Goal: Information Seeking & Learning: Learn about a topic

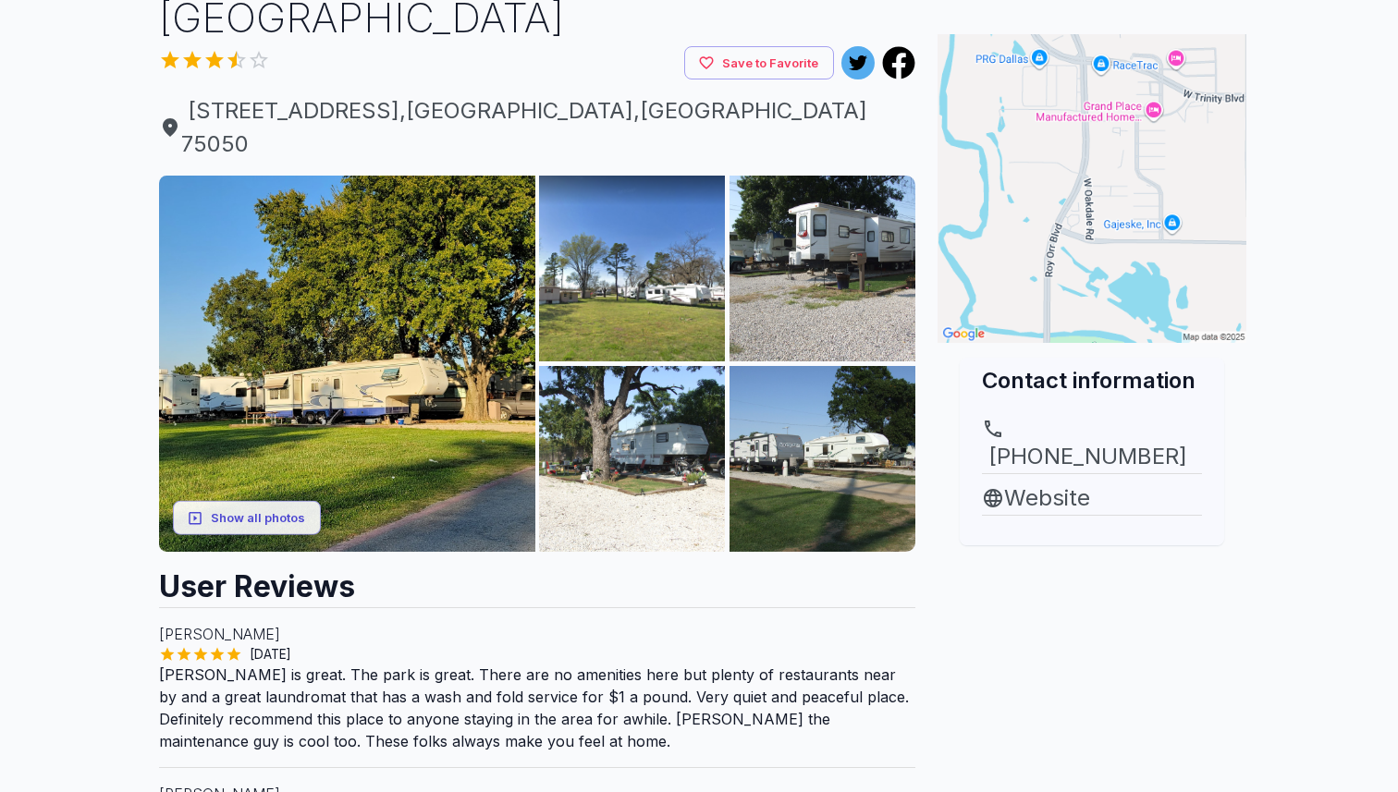
scroll to position [146, 0]
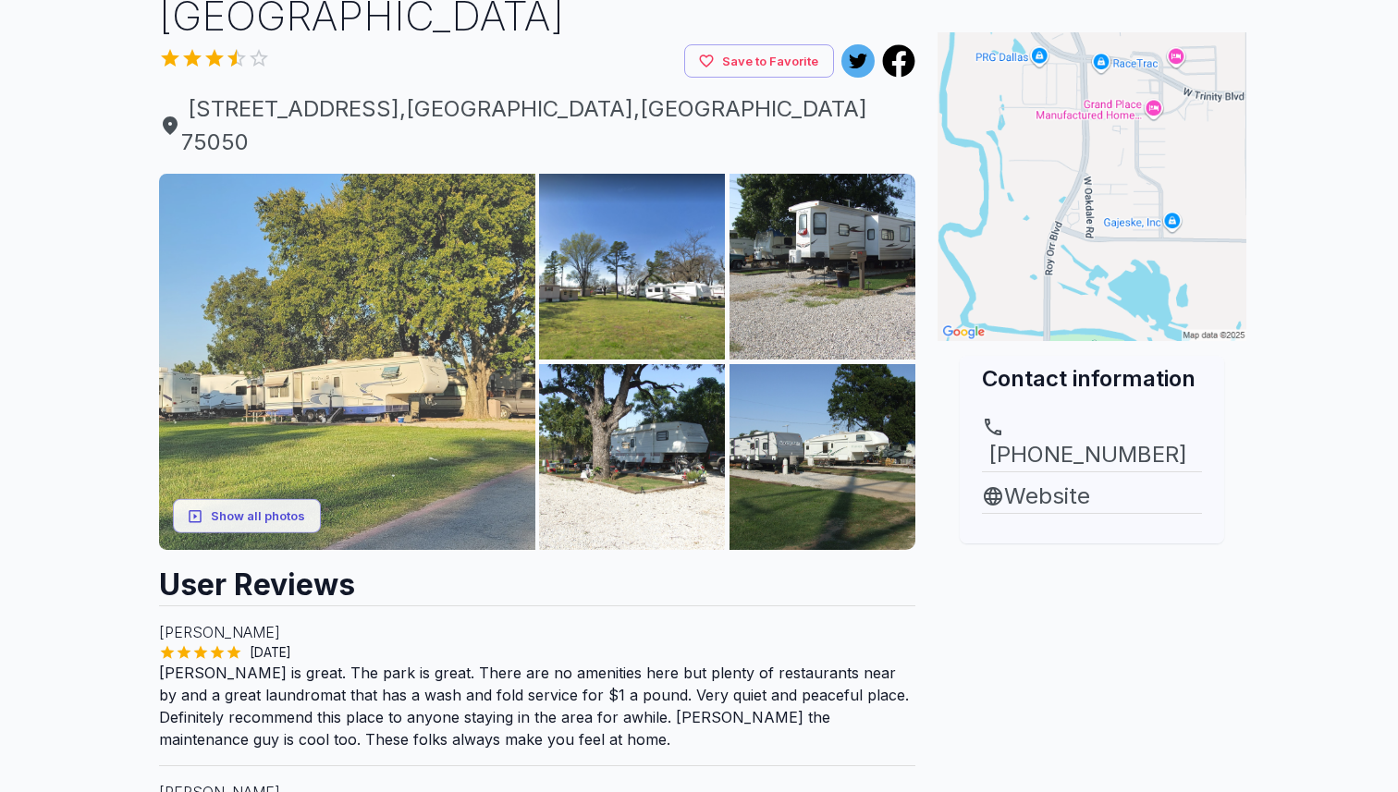
click at [391, 451] on img at bounding box center [347, 362] width 376 height 376
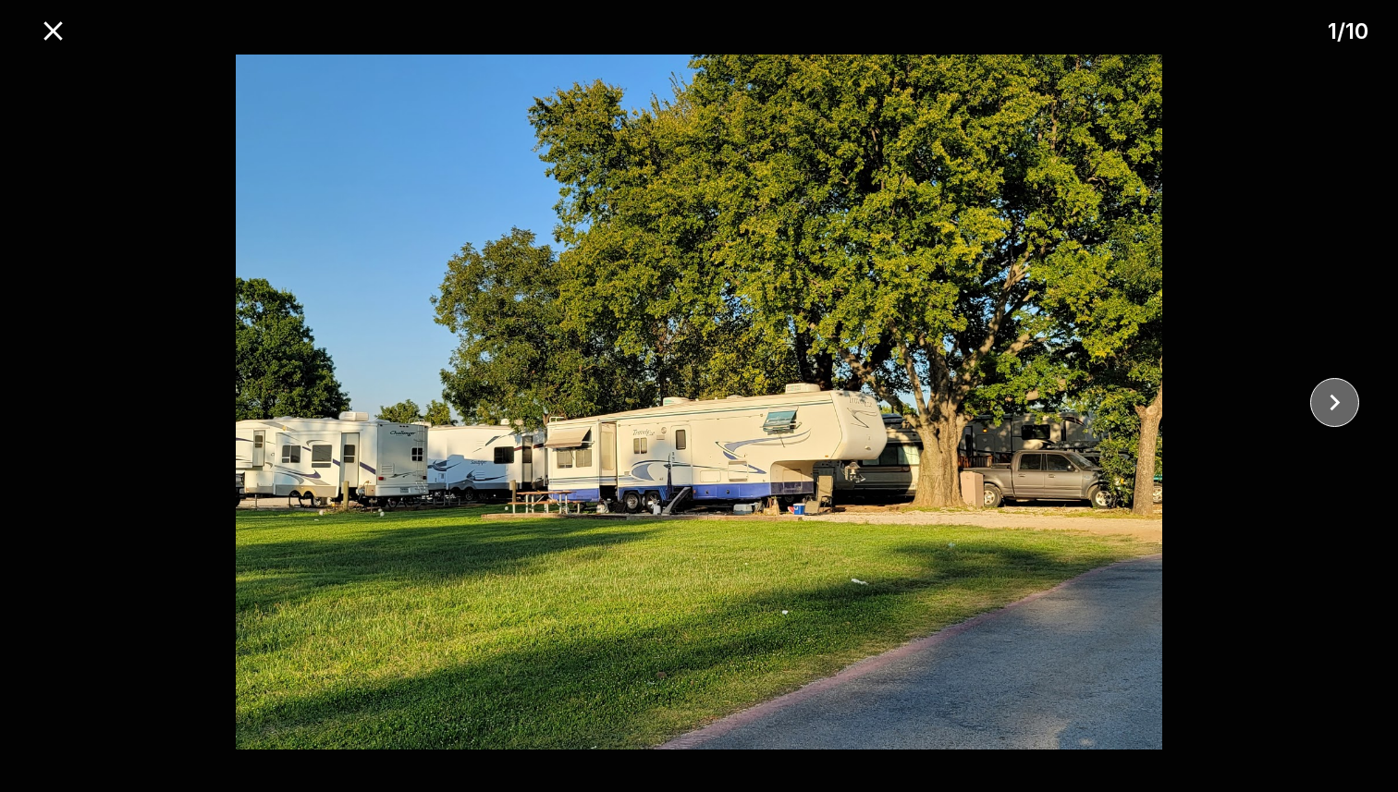
click at [1328, 393] on icon "close" at bounding box center [1334, 402] width 32 height 32
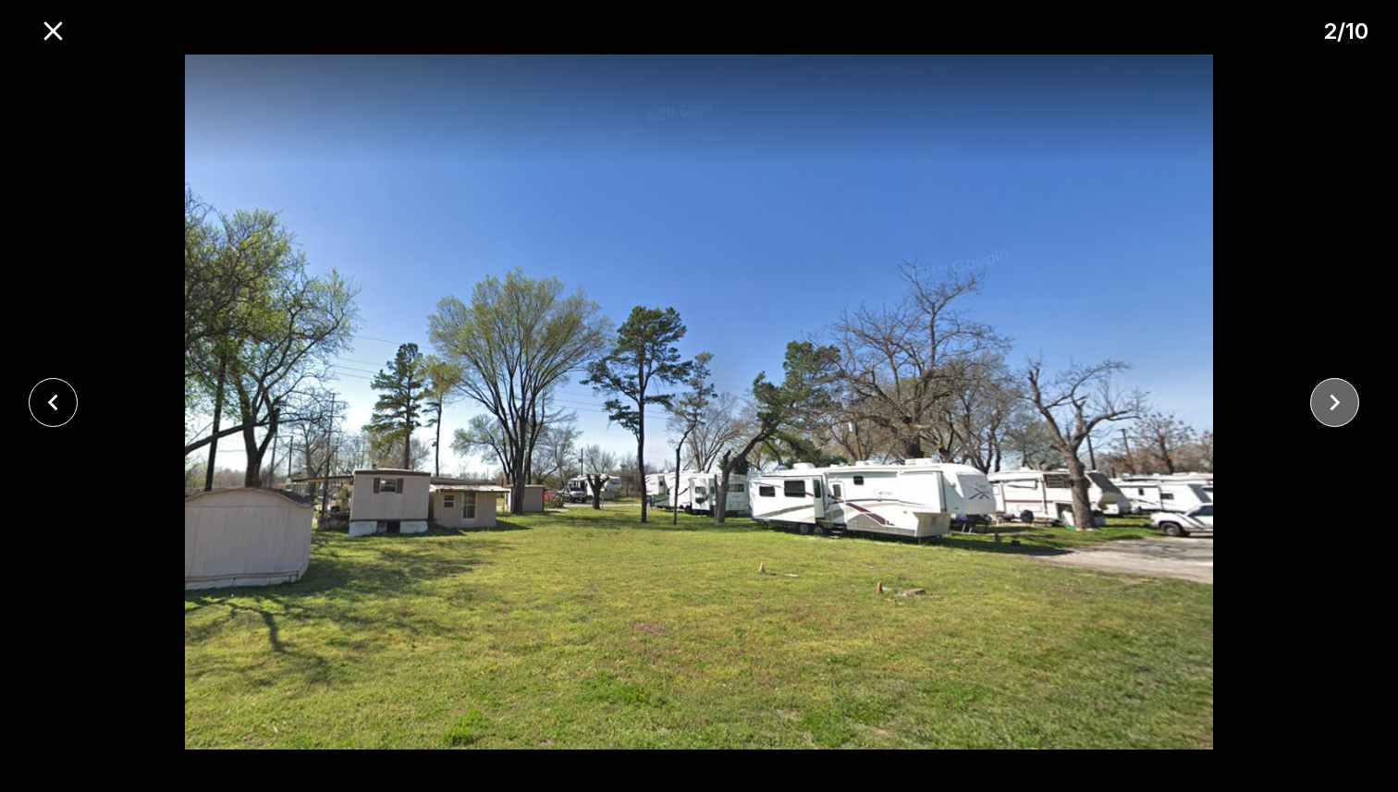
click at [1328, 393] on icon "close" at bounding box center [1334, 402] width 32 height 32
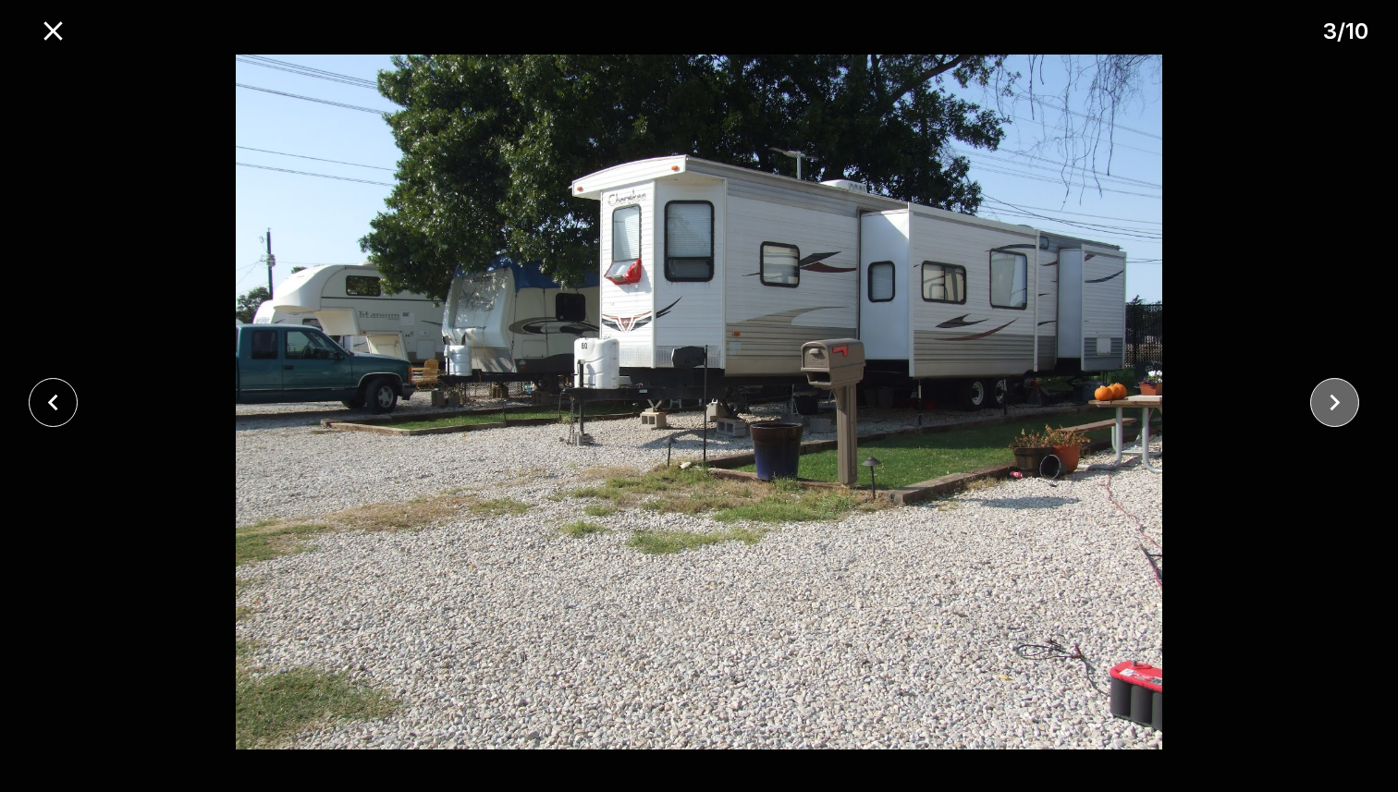
click at [1347, 408] on icon "close" at bounding box center [1334, 402] width 32 height 32
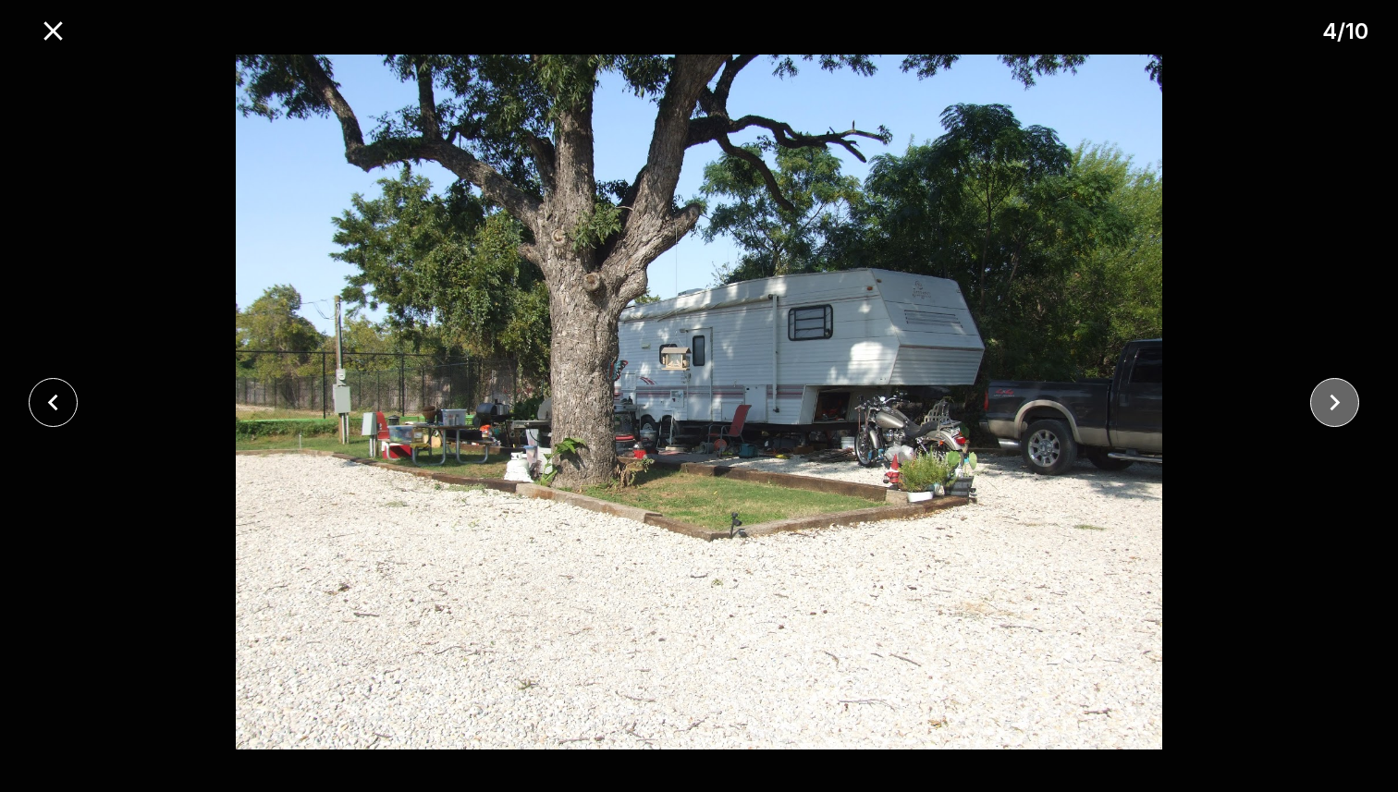
click at [1347, 408] on icon "close" at bounding box center [1334, 402] width 32 height 32
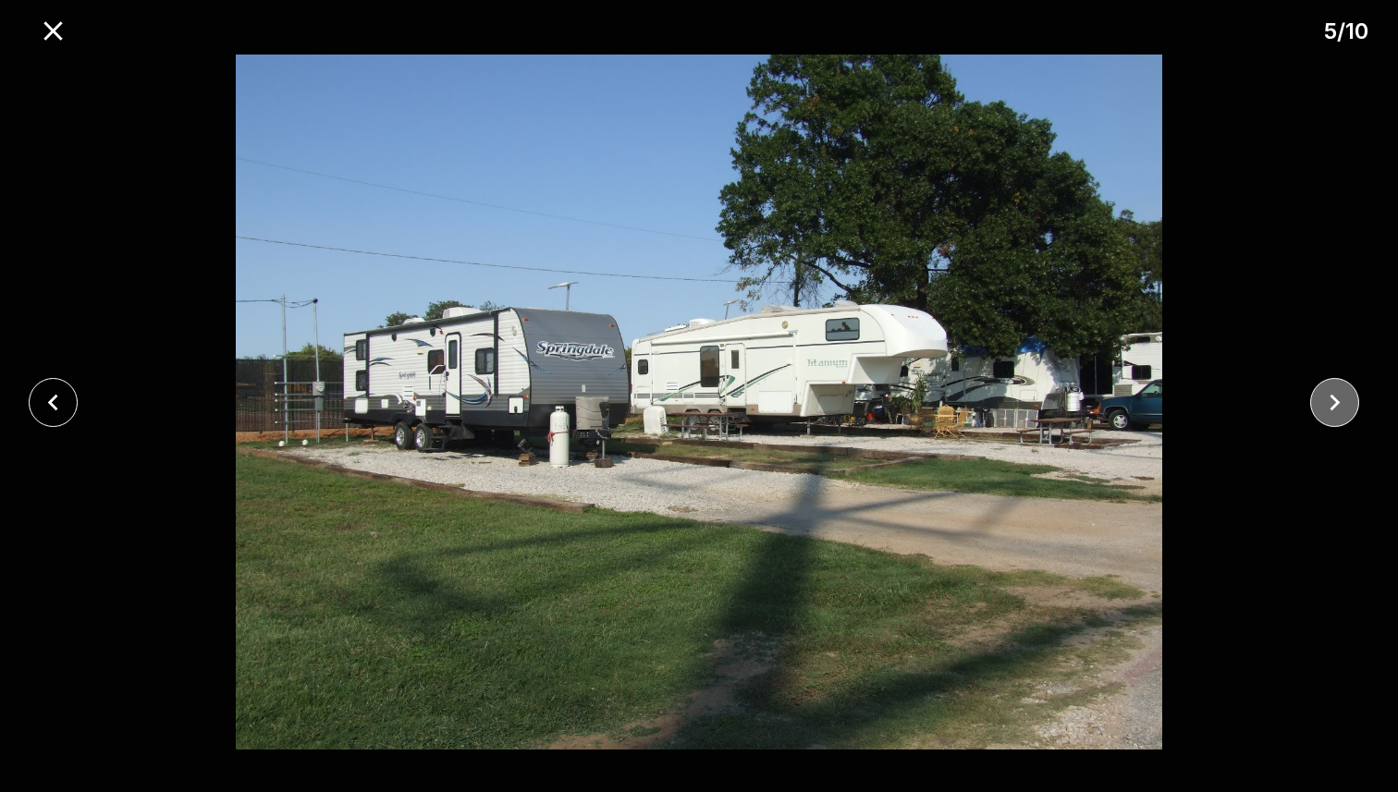
click at [1347, 408] on icon "close" at bounding box center [1334, 402] width 32 height 32
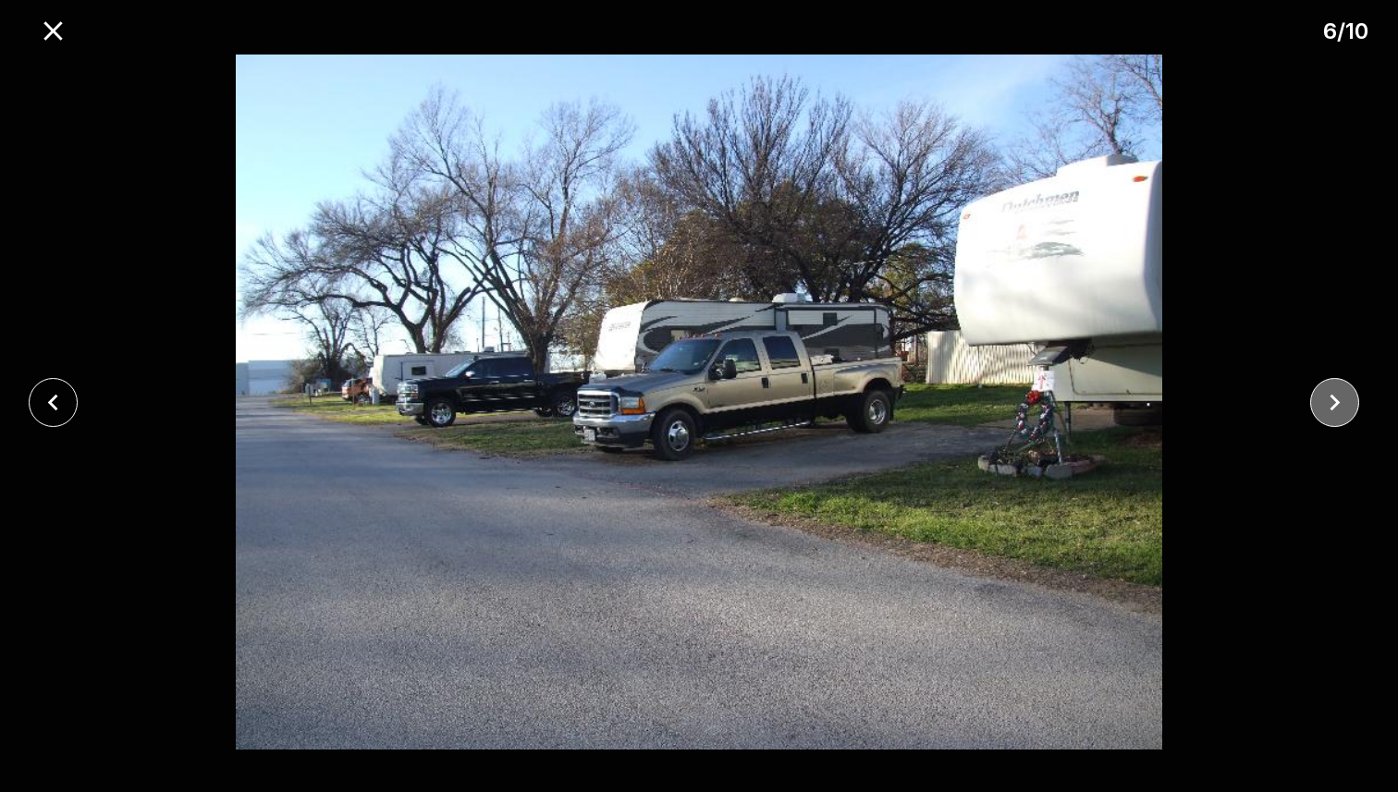
click at [1347, 408] on icon "close" at bounding box center [1334, 402] width 32 height 32
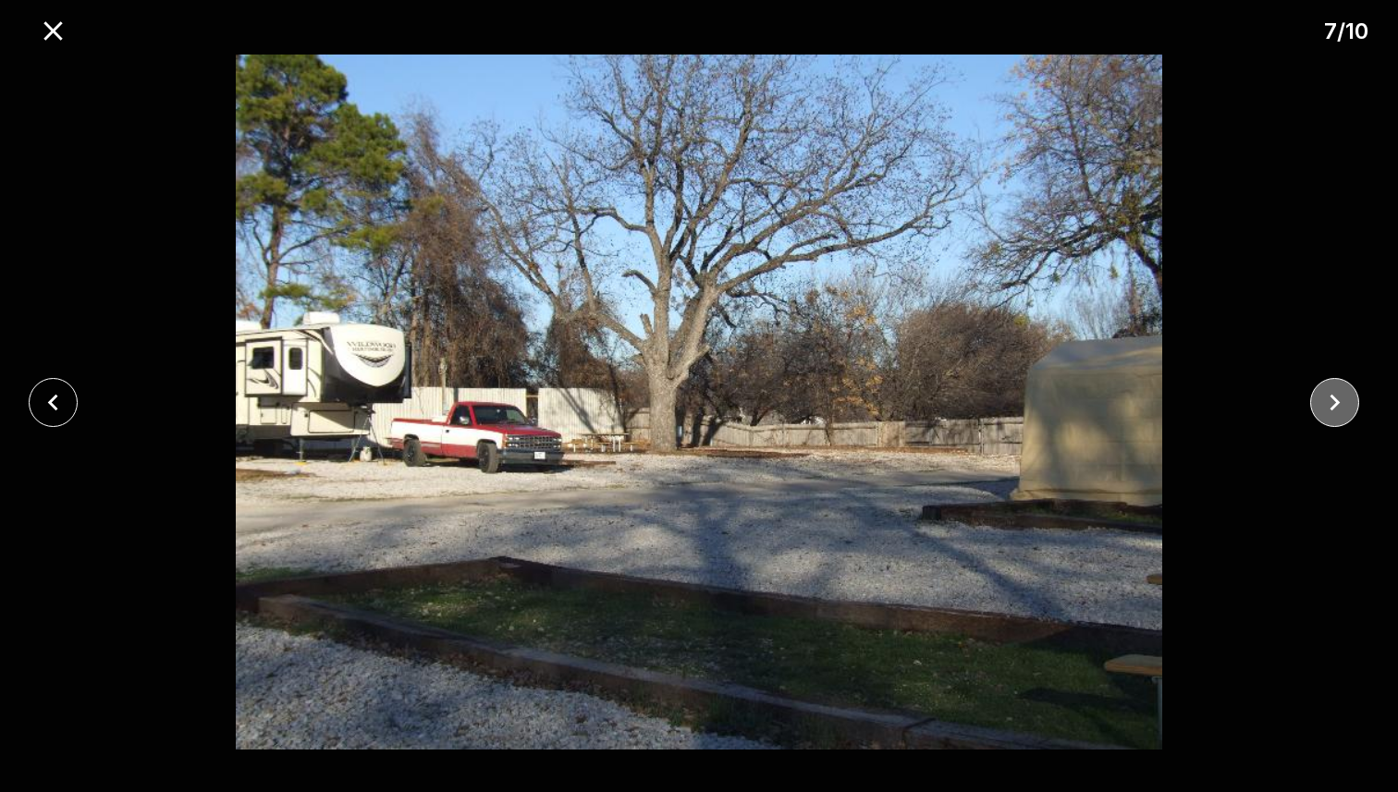
click at [1347, 408] on icon "close" at bounding box center [1334, 402] width 32 height 32
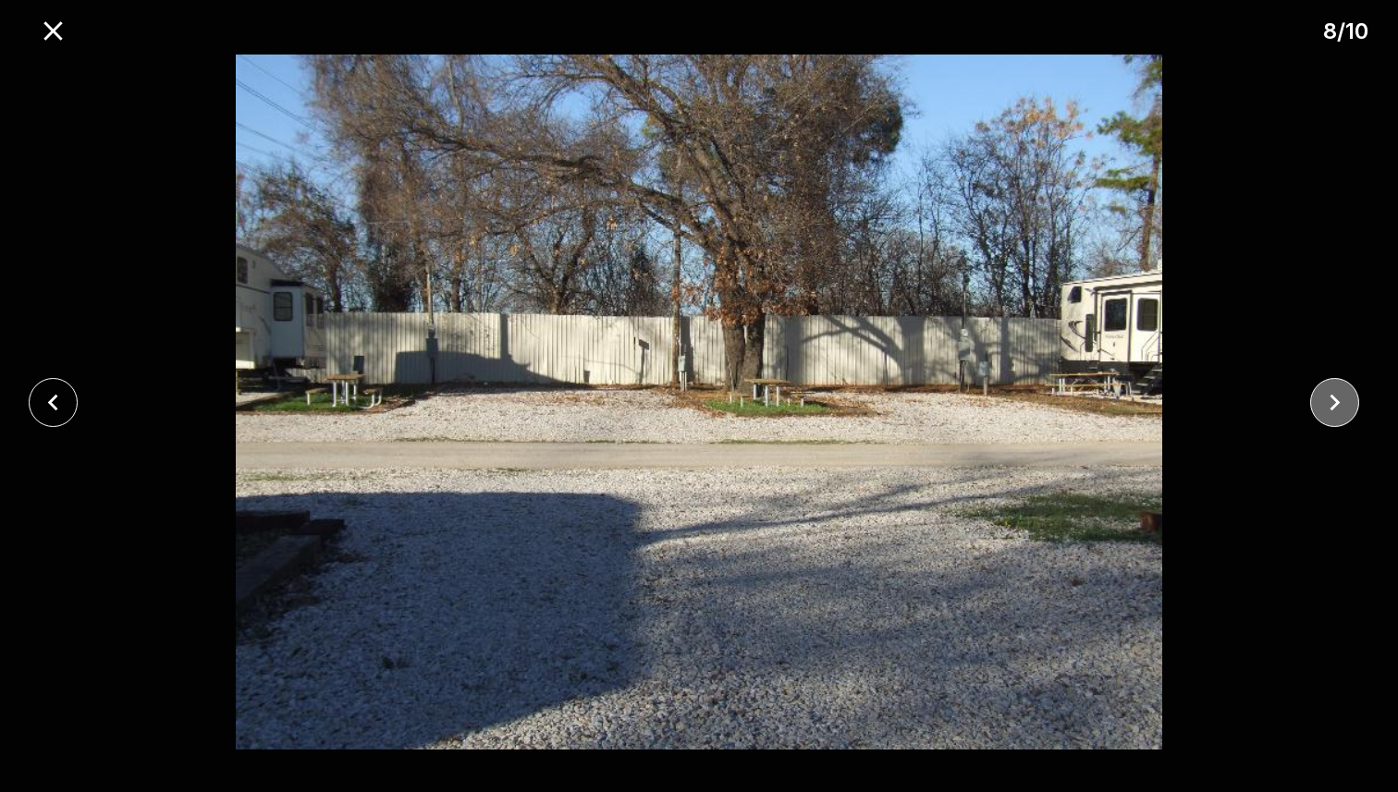
click at [1346, 408] on icon "close" at bounding box center [1334, 402] width 32 height 32
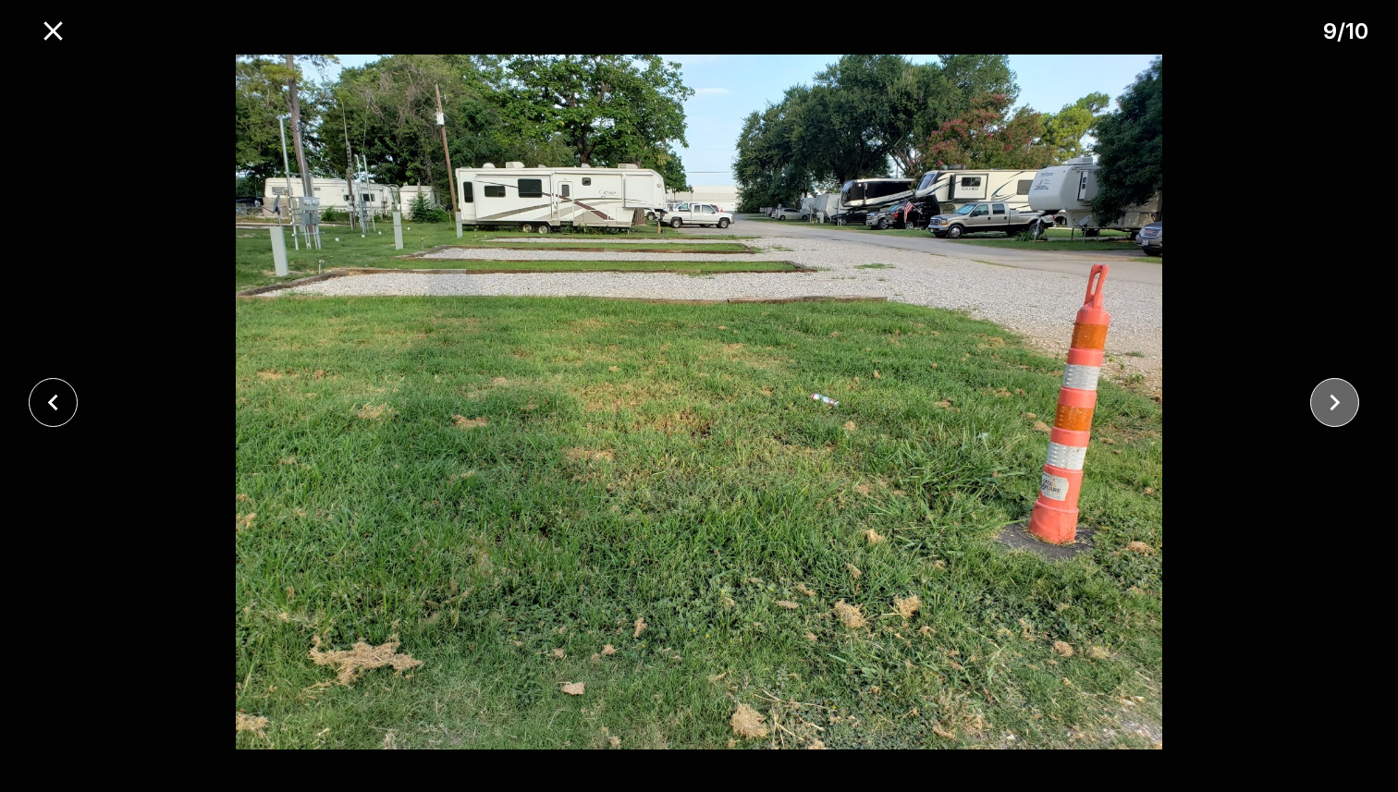
click at [1347, 407] on icon "close" at bounding box center [1334, 402] width 32 height 32
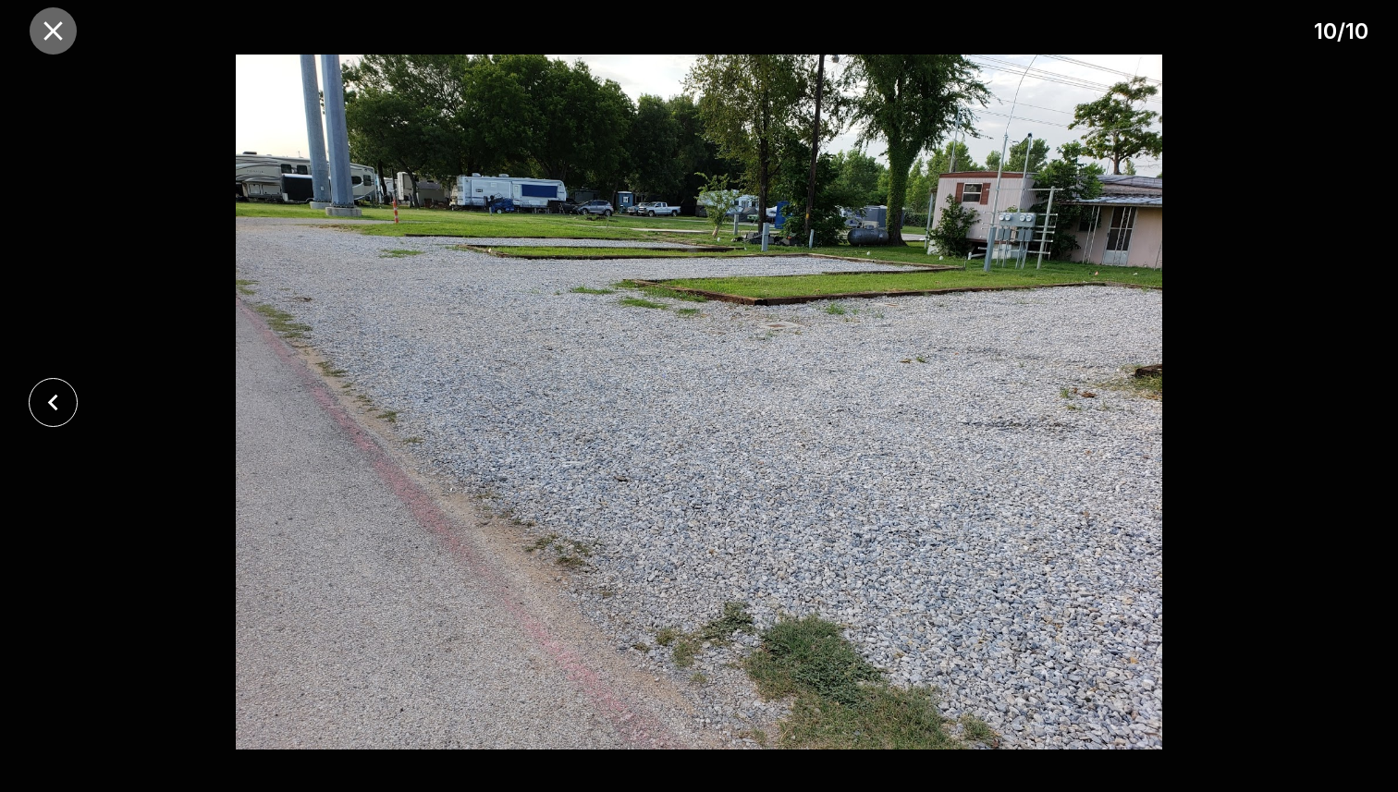
click at [42, 31] on icon "close" at bounding box center [53, 31] width 32 height 32
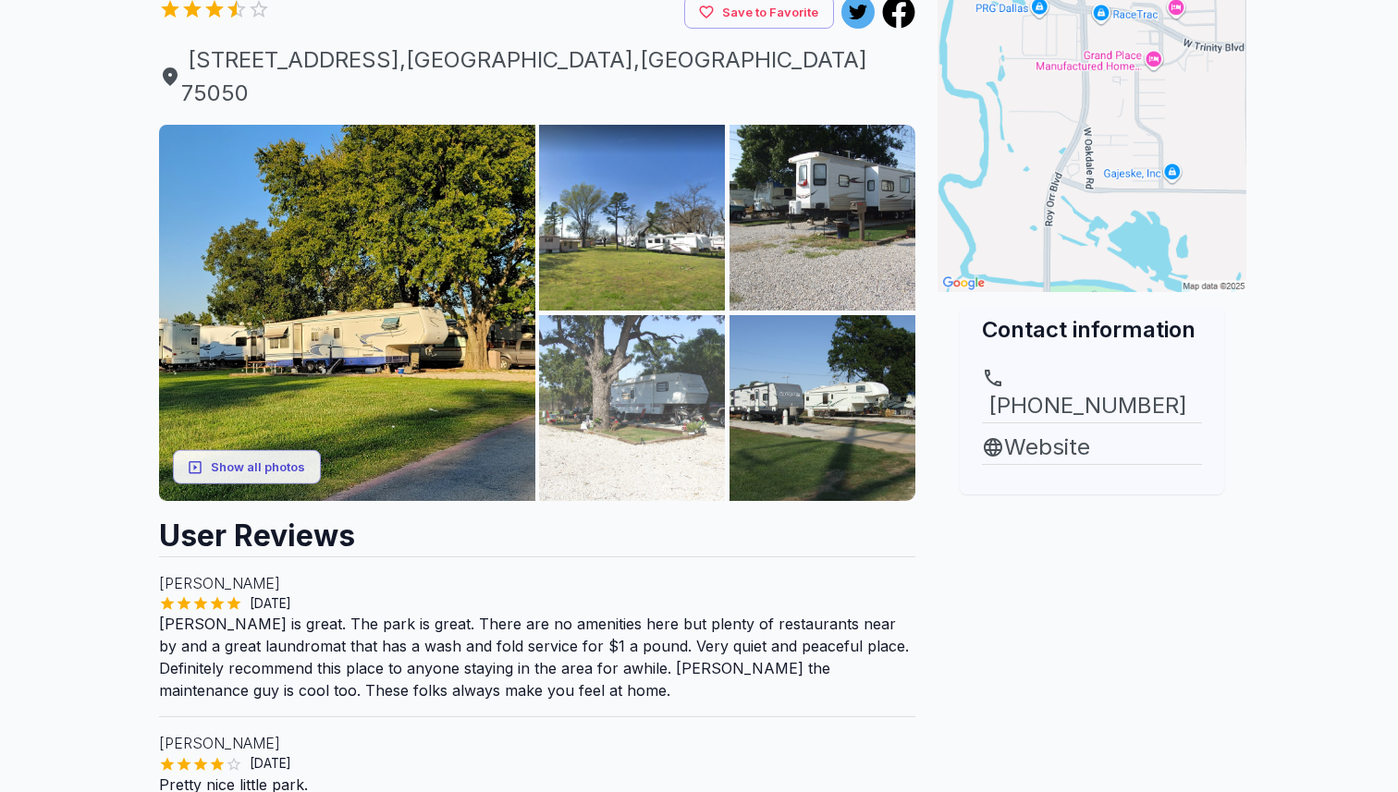
scroll to position [0, 0]
